Goal: Check status: Check status

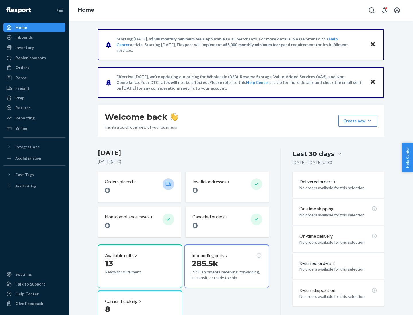
click at [369, 121] on button "Create new Create new inbound Create new order Create new product" at bounding box center [357, 120] width 39 height 11
click at [24, 37] on div "Inbounds" at bounding box center [23, 37] width 17 height 6
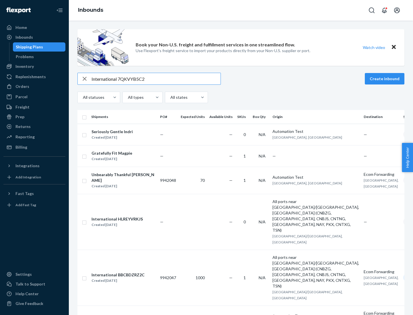
type input "International 7QKVYB5C29"
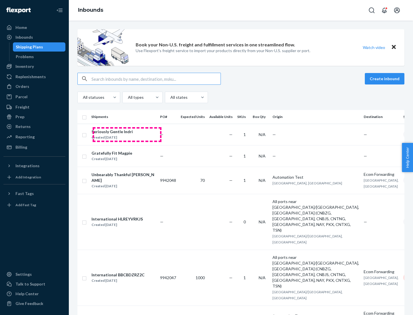
click at [127, 135] on div "Created [DATE]" at bounding box center [111, 138] width 41 height 6
